Goal: Task Accomplishment & Management: Manage account settings

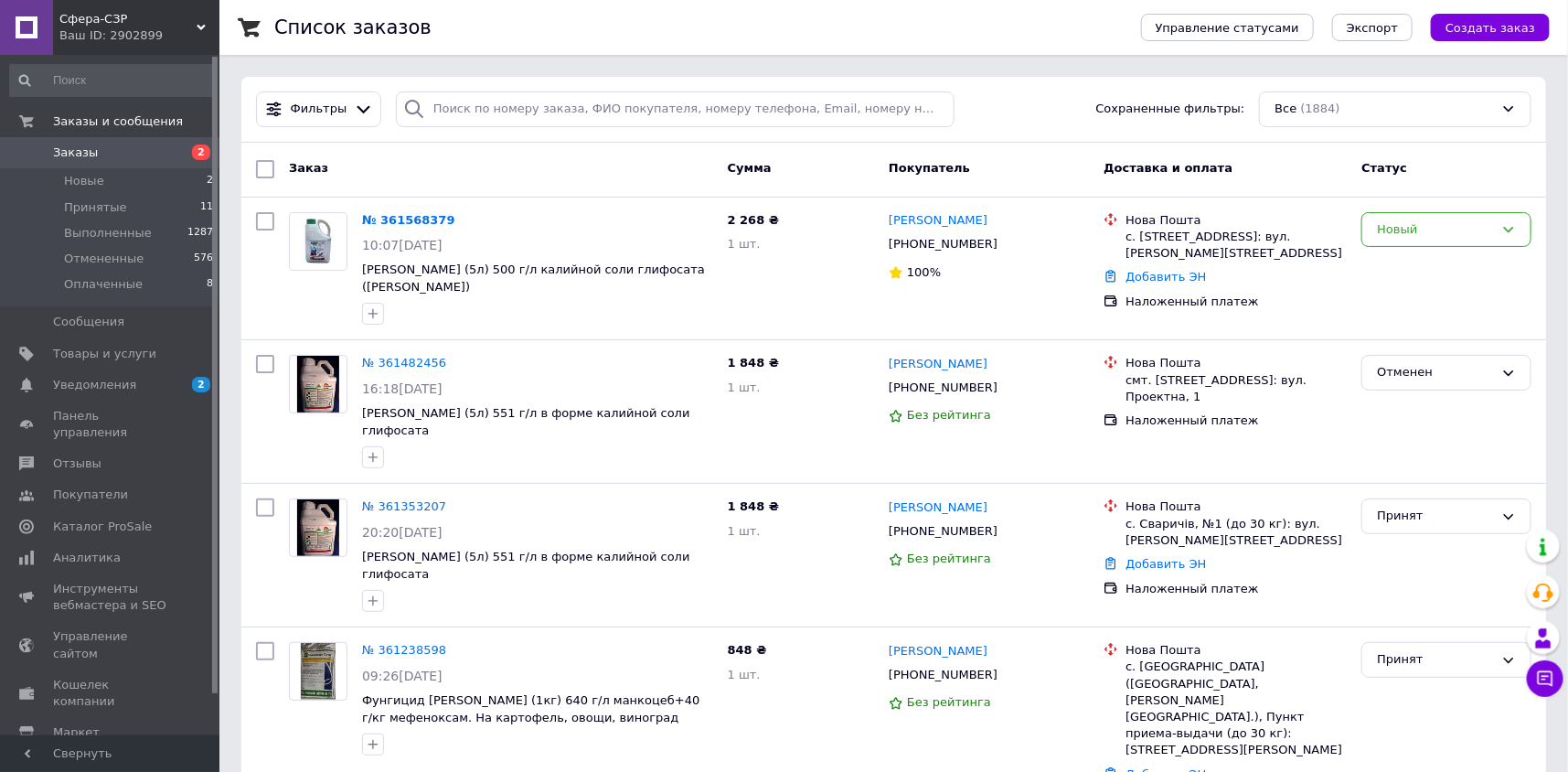
click at [1105, 35] on div "Список заказов" at bounding box center [689, 28] width 830 height 55
click at [100, 352] on span "Товары и услуги" at bounding box center [105, 353] width 104 height 16
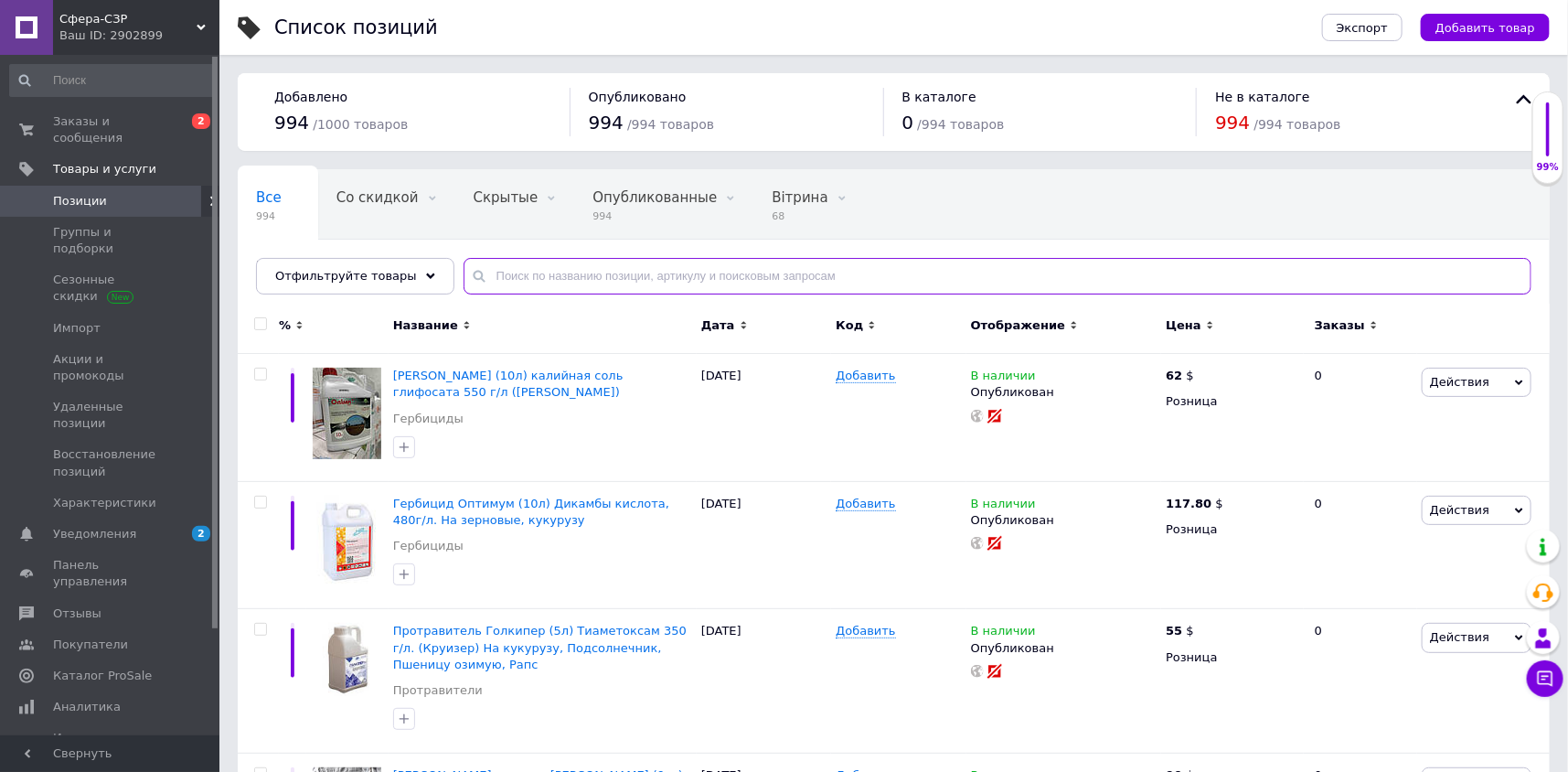
click at [510, 271] on input "text" at bounding box center [997, 276] width 1068 height 36
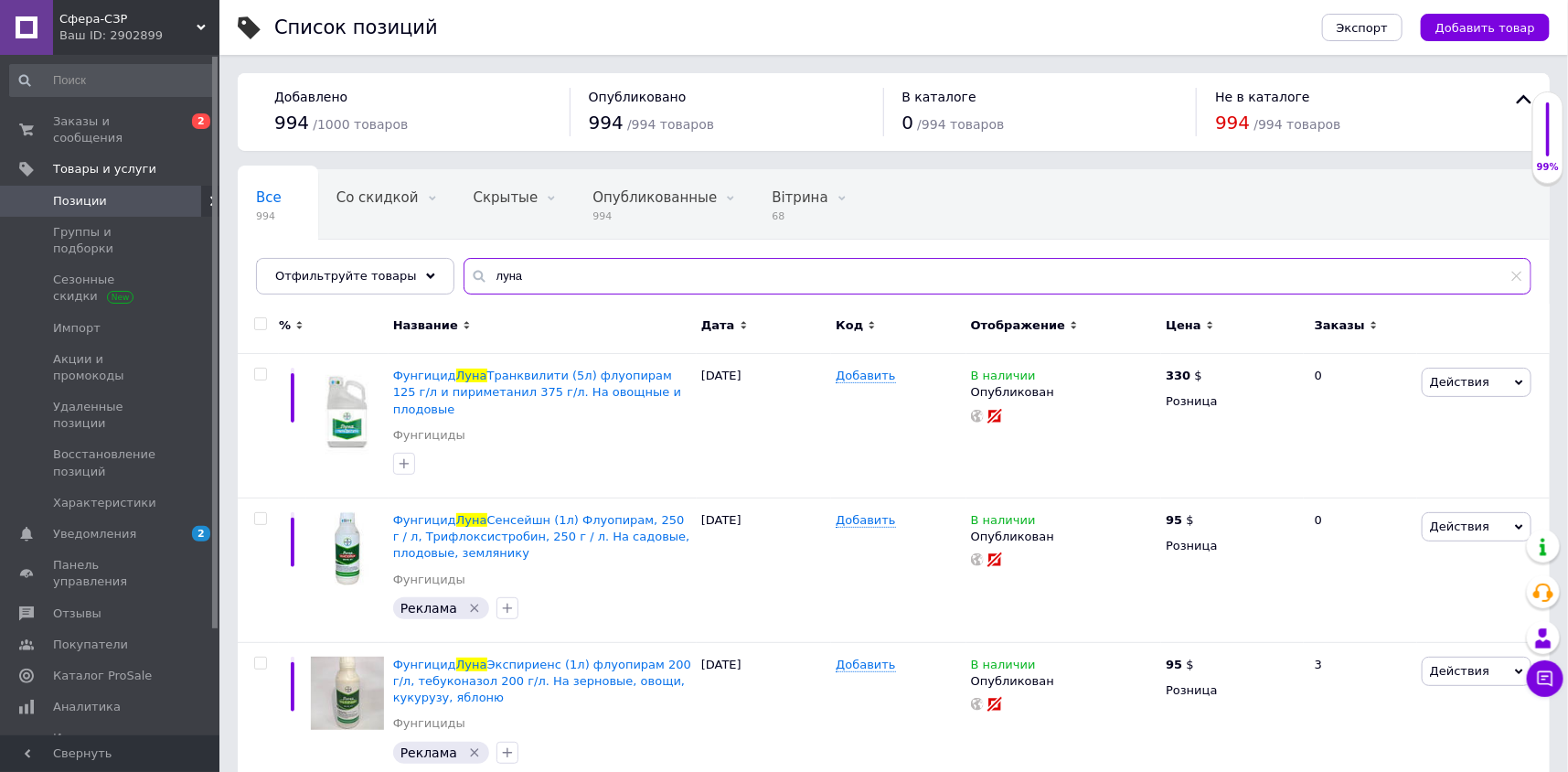
type input "луна"
click at [1204, 514] on use at bounding box center [1204, 519] width 10 height 10
type input "9"
type input "107"
click at [1065, 567] on div "В наличии Опубликован" at bounding box center [1064, 571] width 195 height 145
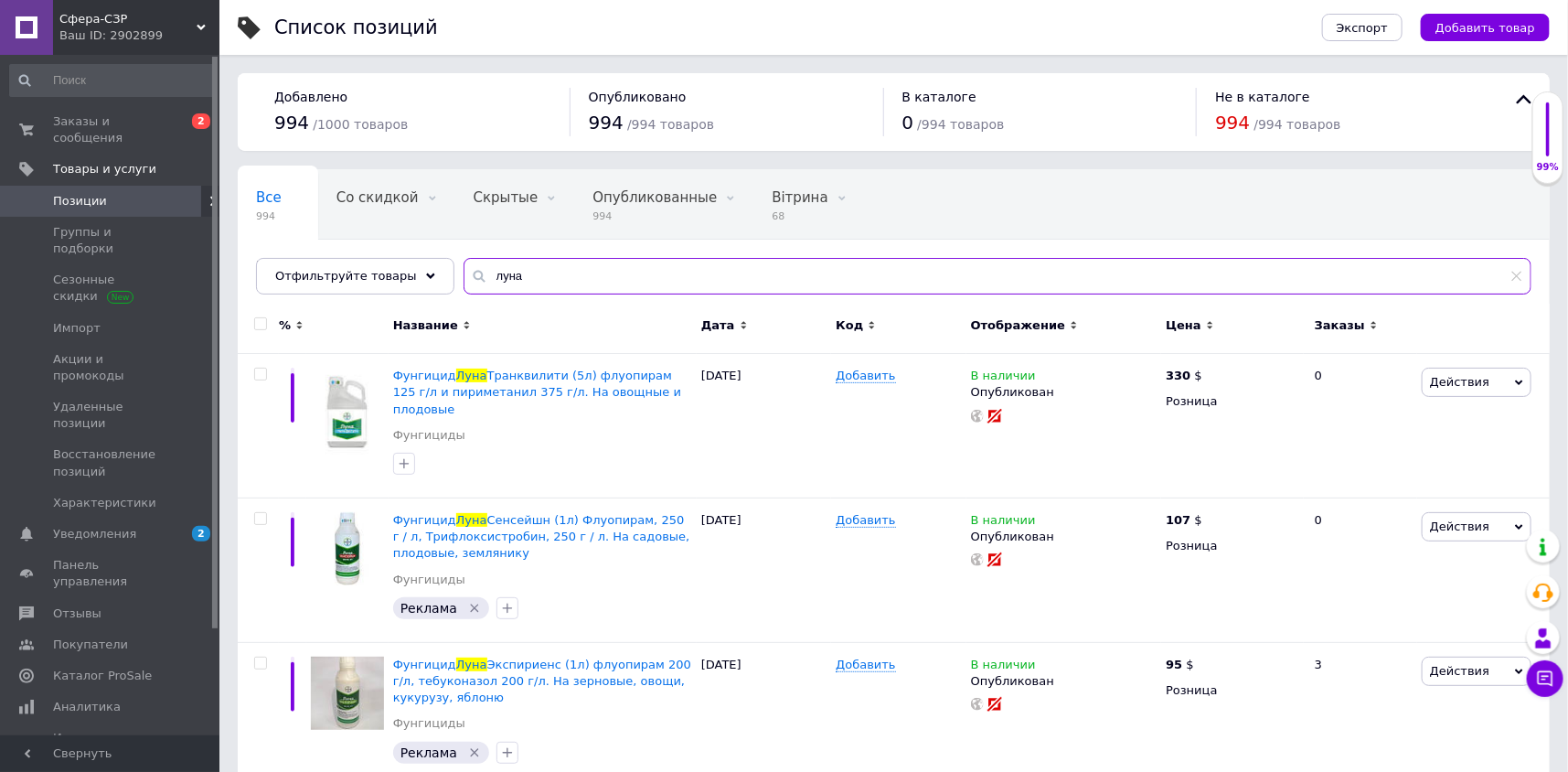
click at [560, 270] on input "луна" at bounding box center [997, 276] width 1068 height 36
type input "л"
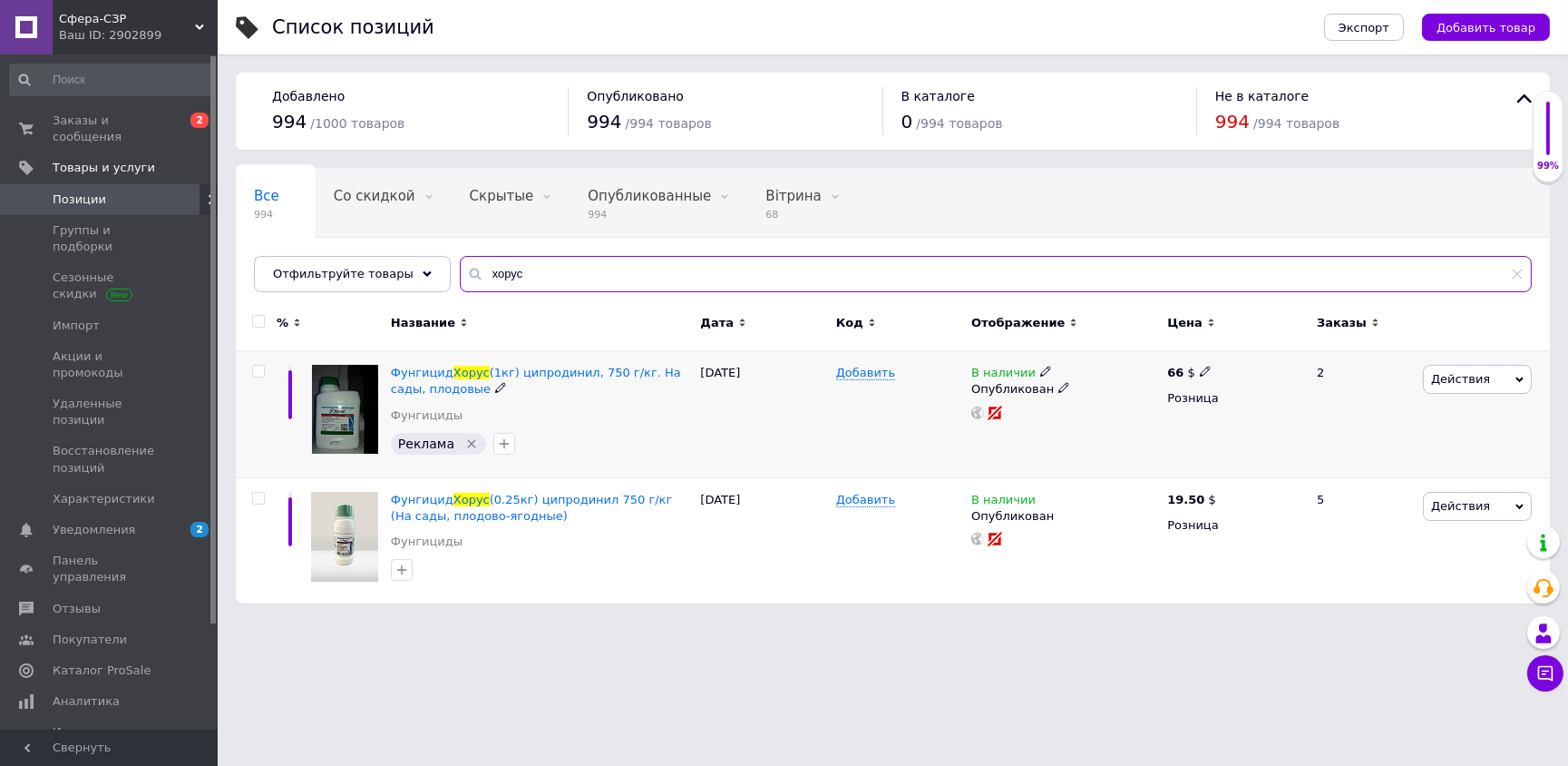
type input "хорус"
click at [1200, 367] on icon at bounding box center [1206, 371] width 11 height 11
type input "6"
type input "83"
click at [1088, 444] on div "В наличии Опубликован" at bounding box center [1065, 415] width 196 height 128
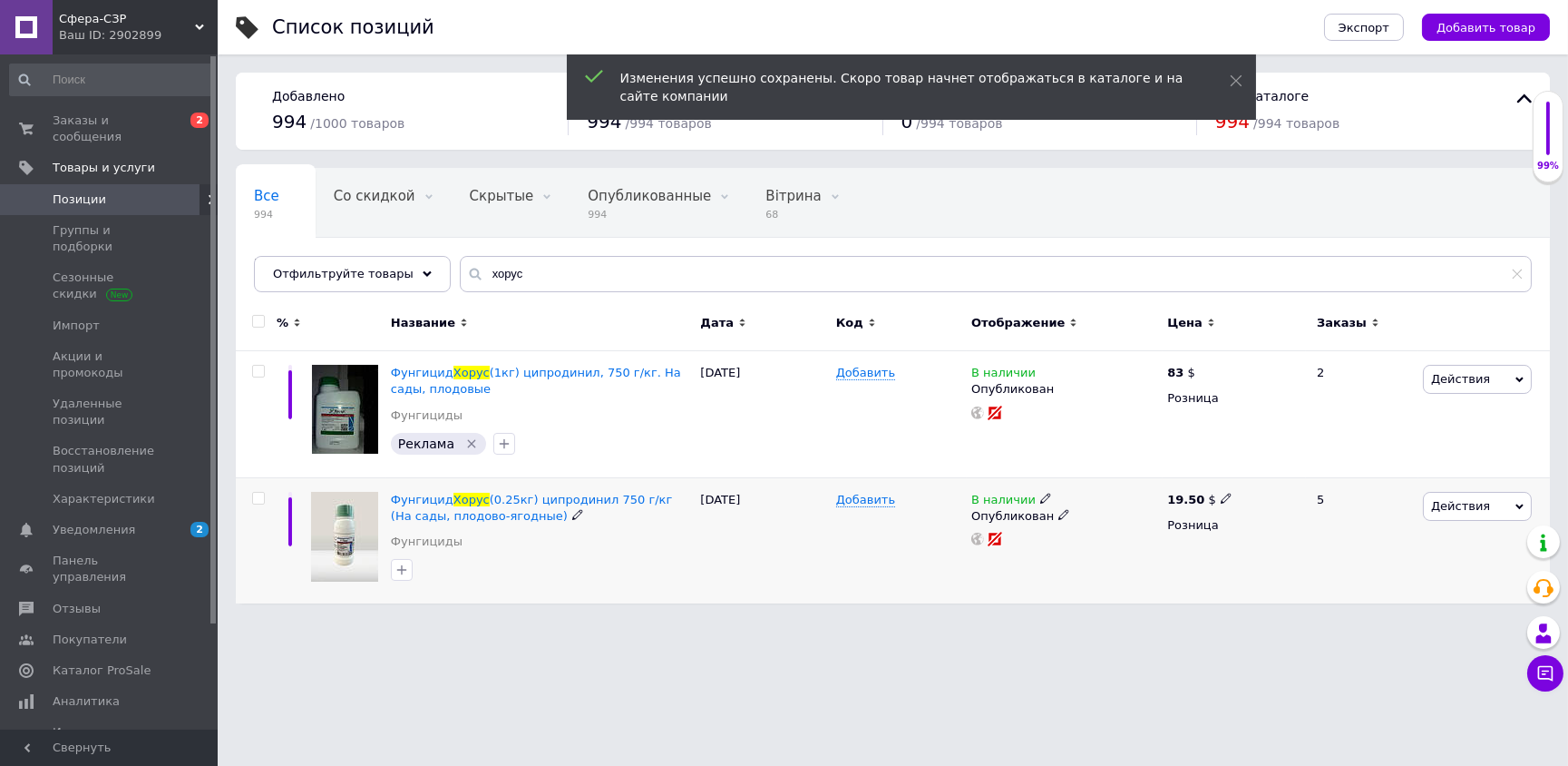
click at [1040, 497] on icon at bounding box center [1046, 499] width 11 height 11
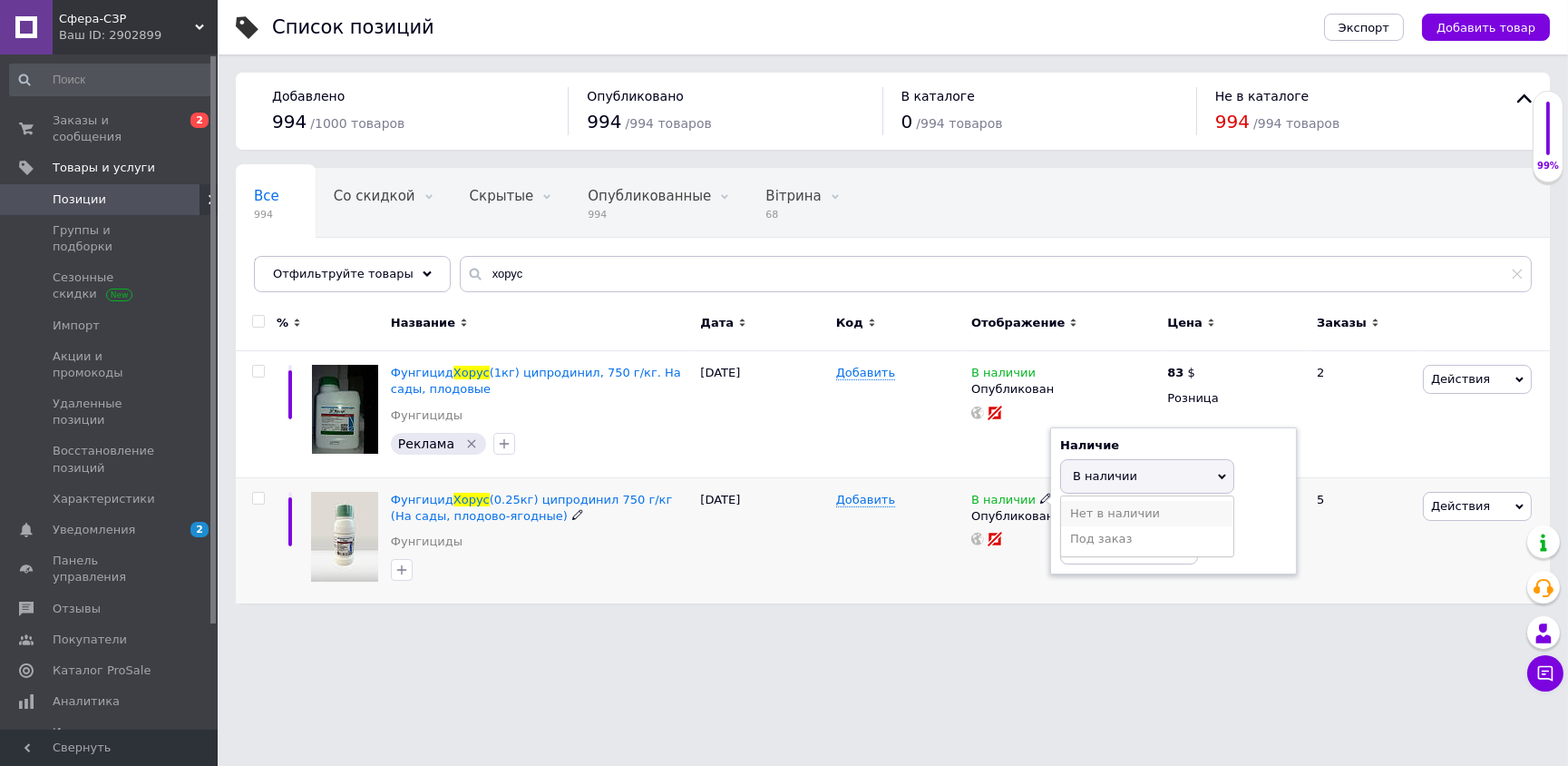
click at [1107, 510] on li "Нет в наличии" at bounding box center [1147, 513] width 173 height 26
click at [953, 621] on html "Сфера-СЗР Ваш ID: 2902899 Сайт Сфера-СЗР Кабинет покупателя Проверить состояние…" at bounding box center [784, 311] width 1568 height 621
